Goal: Navigation & Orientation: Go to known website

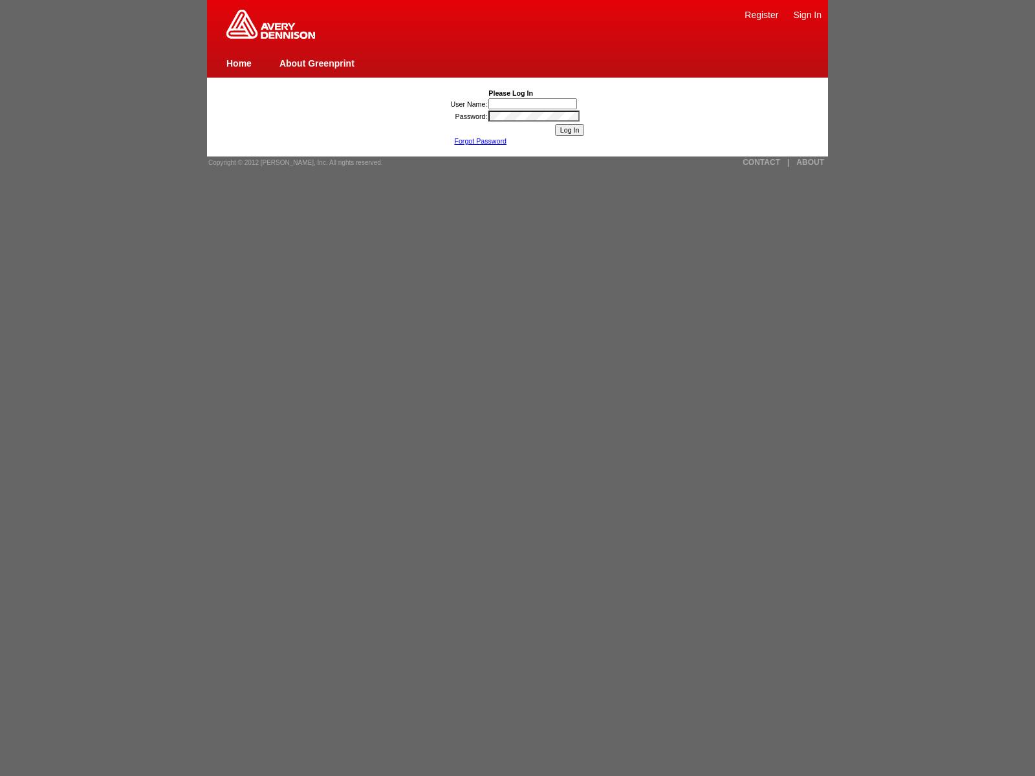
click at [534, 103] on input "User Name:" at bounding box center [532, 103] width 89 height 11
